Goal: Transaction & Acquisition: Purchase product/service

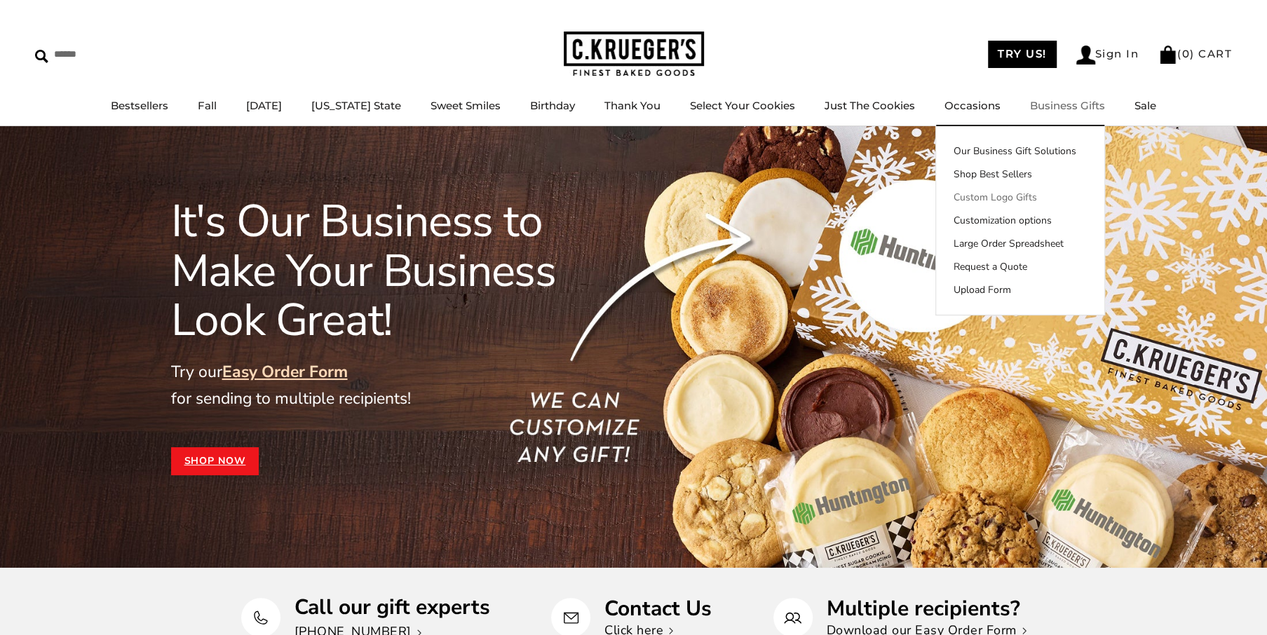
click at [1006, 203] on link "Custom Logo Gifts" at bounding box center [1020, 197] width 168 height 15
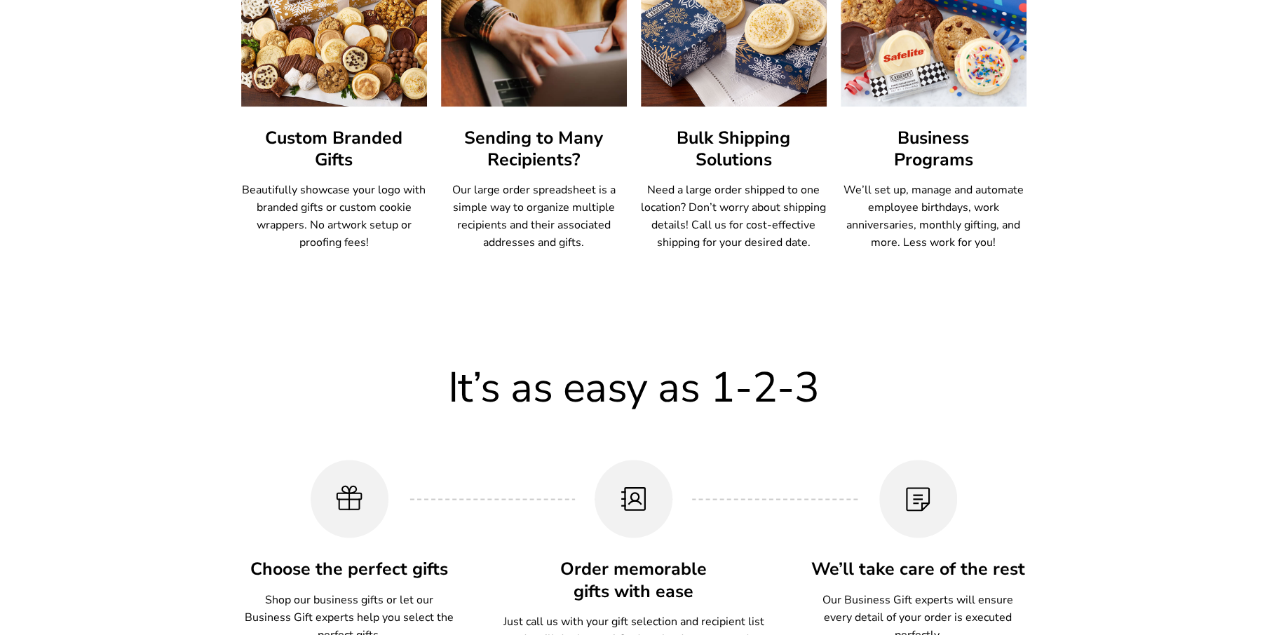
scroll to position [885, 0]
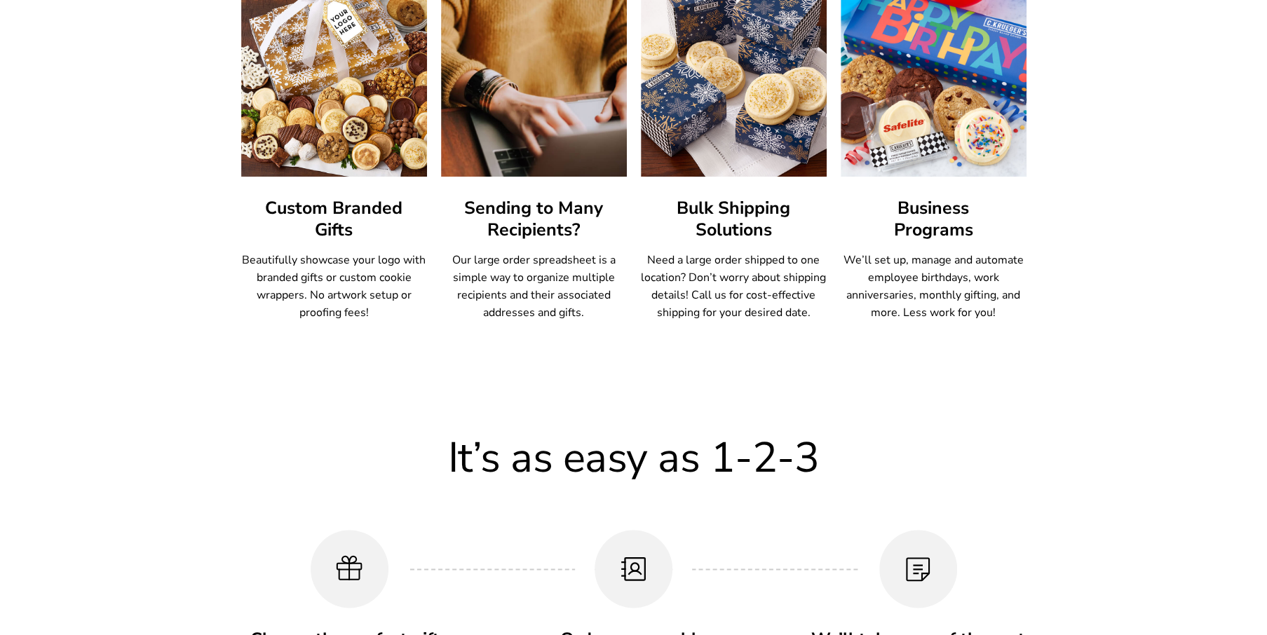
click at [333, 227] on h3 "Custom Branded Gifts" at bounding box center [334, 219] width 186 height 43
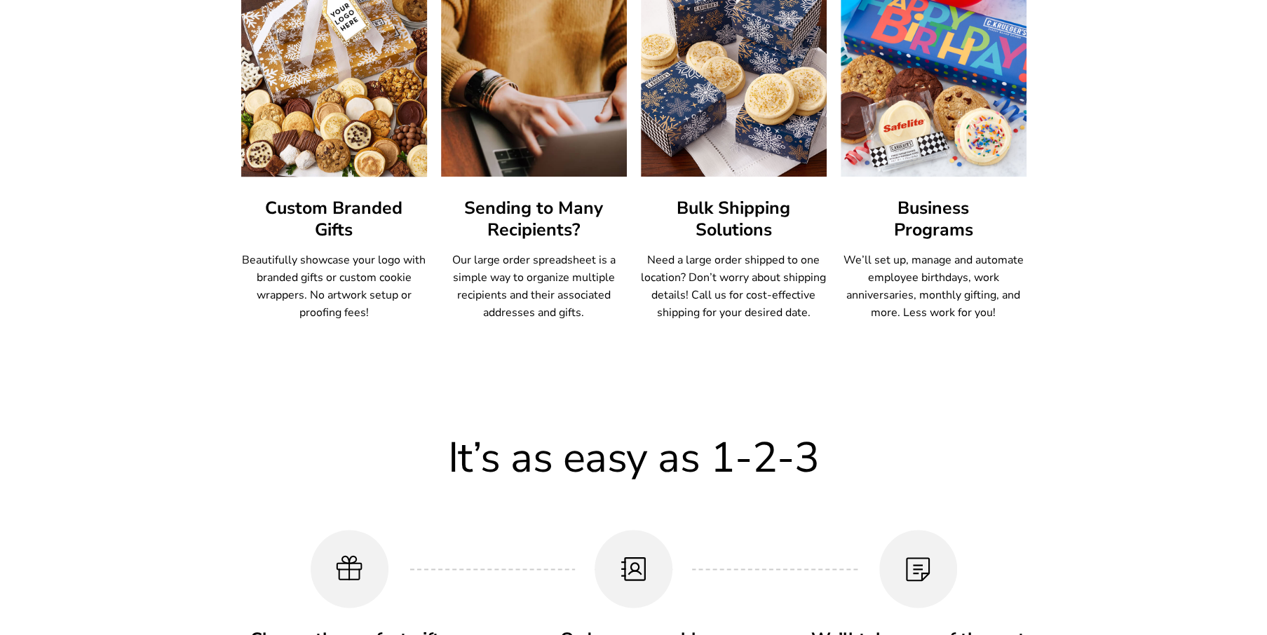
click at [341, 132] on img at bounding box center [333, 70] width 205 height 233
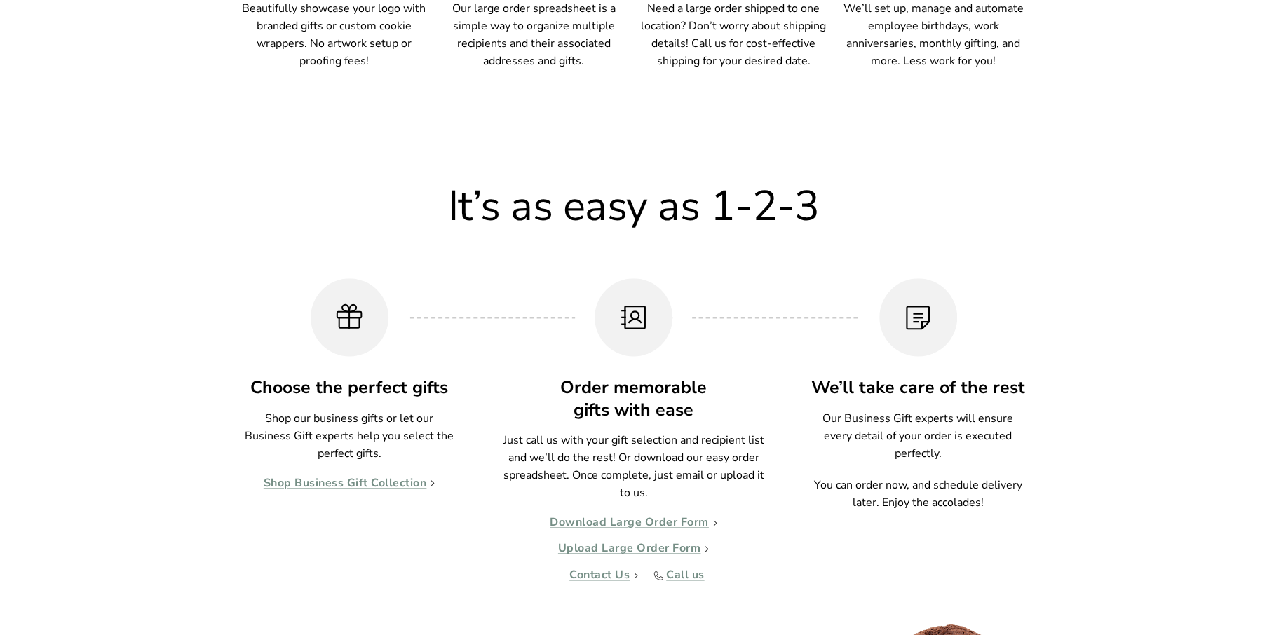
scroll to position [1165, 0]
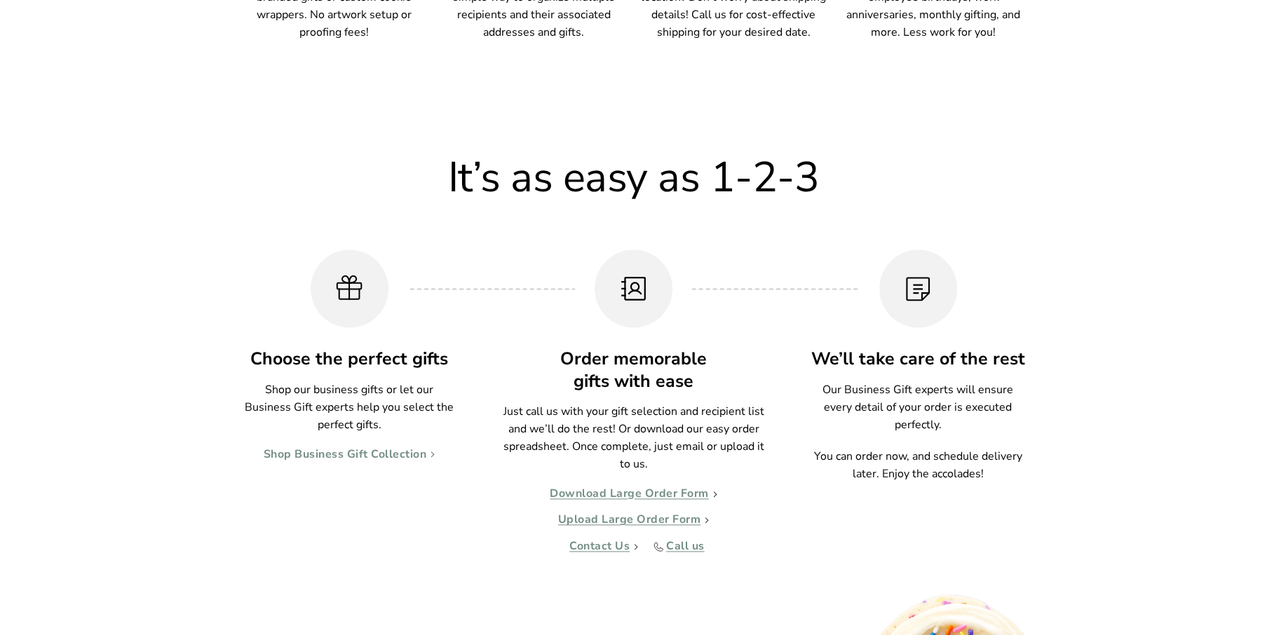
click at [358, 454] on link "Shop Business Gift Collection" at bounding box center [350, 455] width 172 height 14
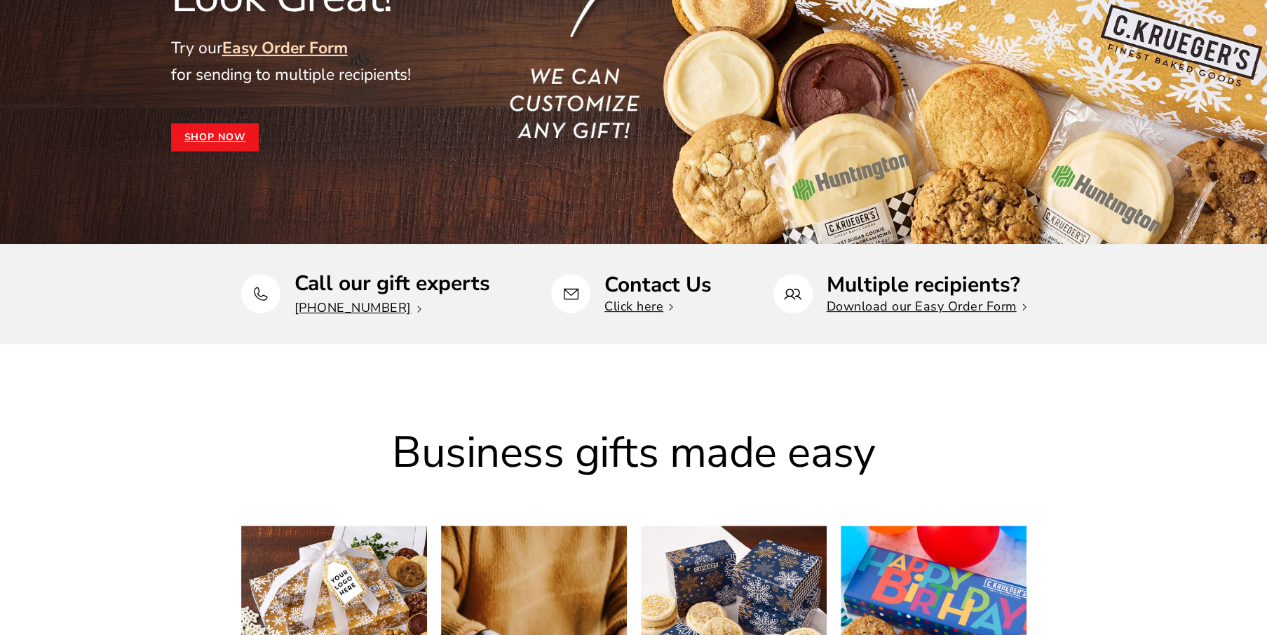
scroll to position [0, 0]
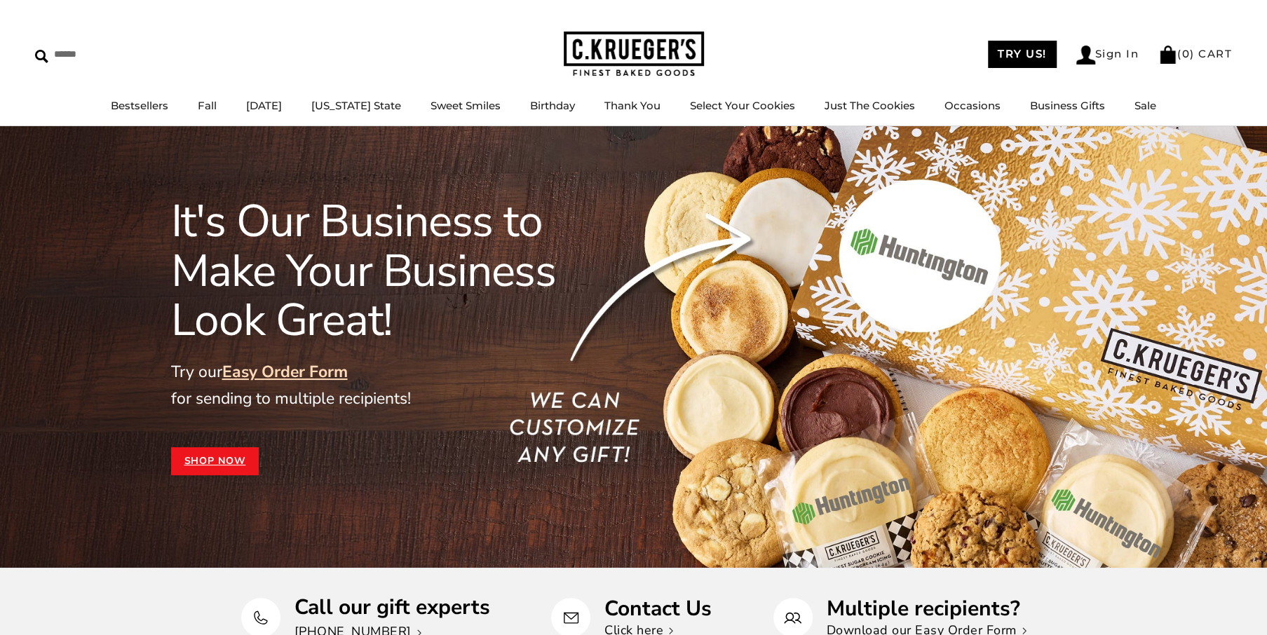
click at [226, 455] on link "Shop Now" at bounding box center [215, 461] width 88 height 28
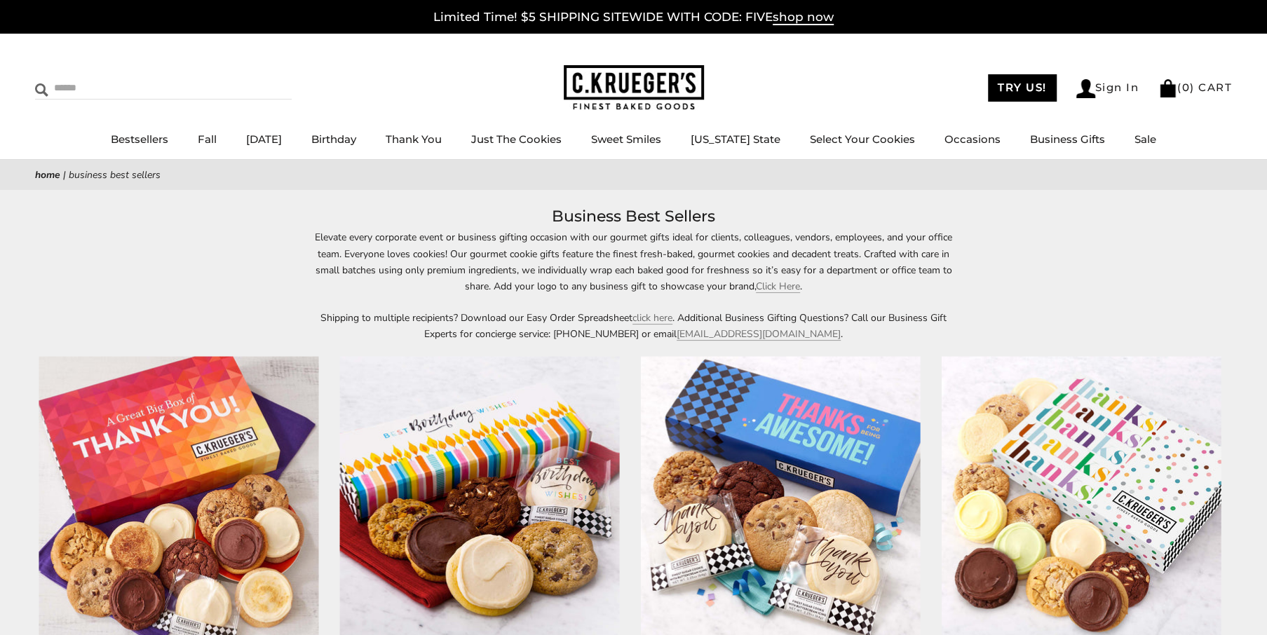
click at [92, 97] on input "Search" at bounding box center [118, 88] width 167 height 22
type input "****"
click at [254, 77] on input "******" at bounding box center [273, 86] width 38 height 19
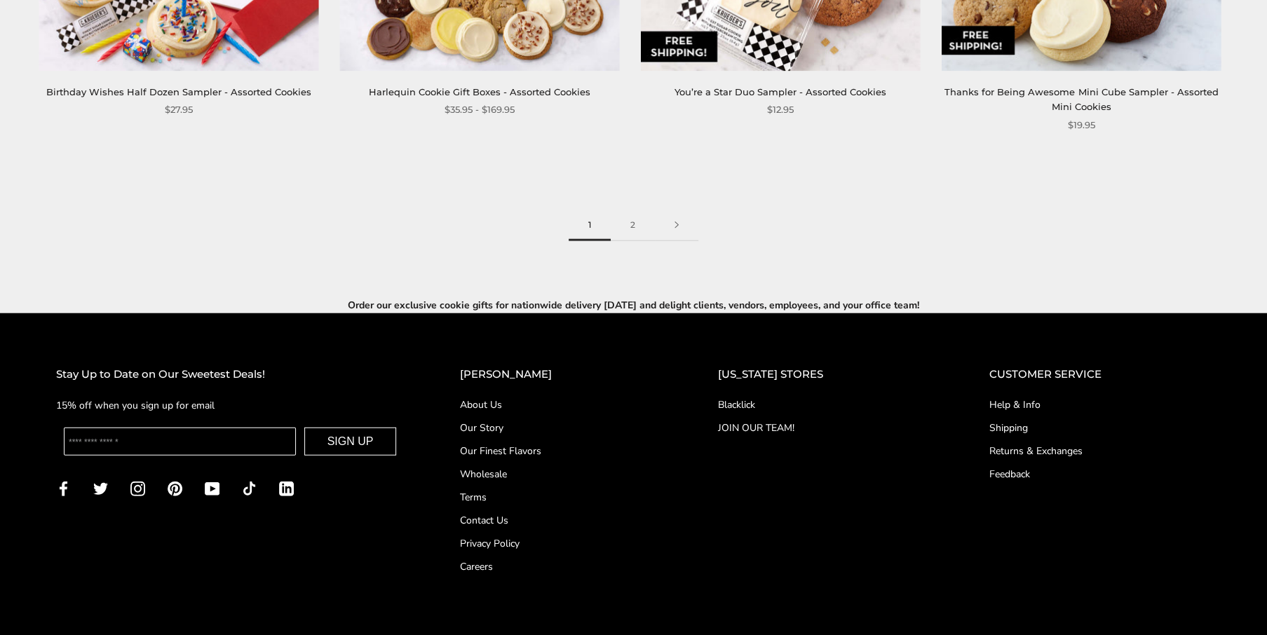
scroll to position [2136, 0]
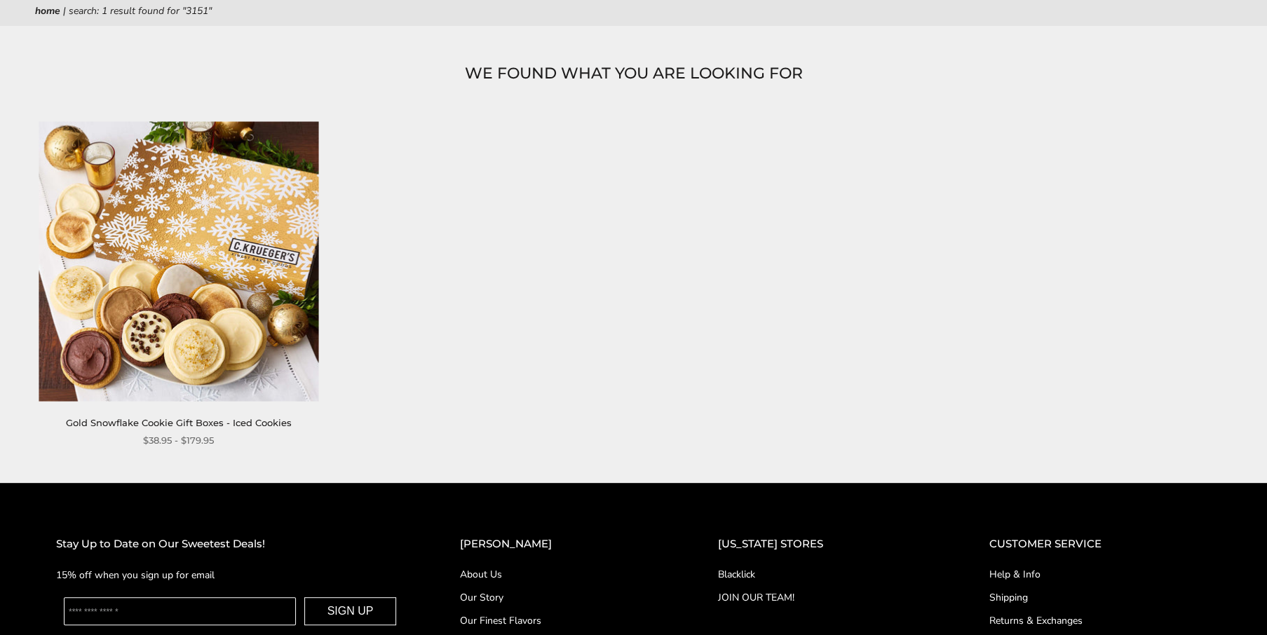
scroll to position [140, 0]
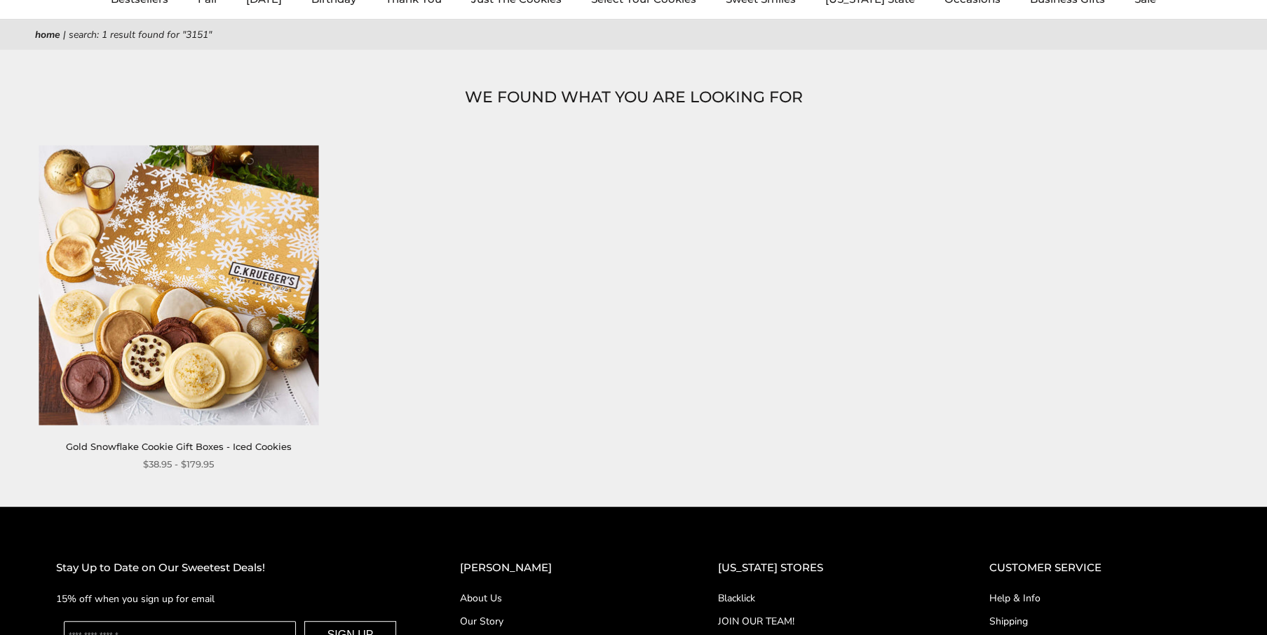
click at [197, 334] on img at bounding box center [179, 285] width 280 height 280
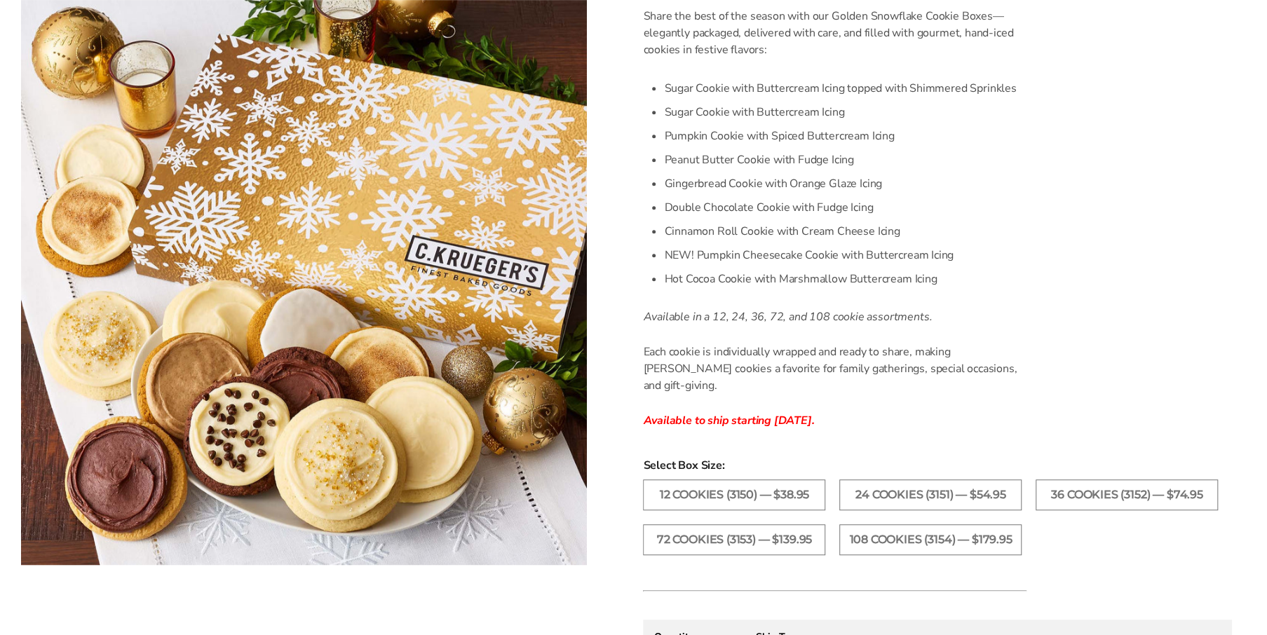
scroll to position [421, 0]
